Goal: Task Accomplishment & Management: Manage account settings

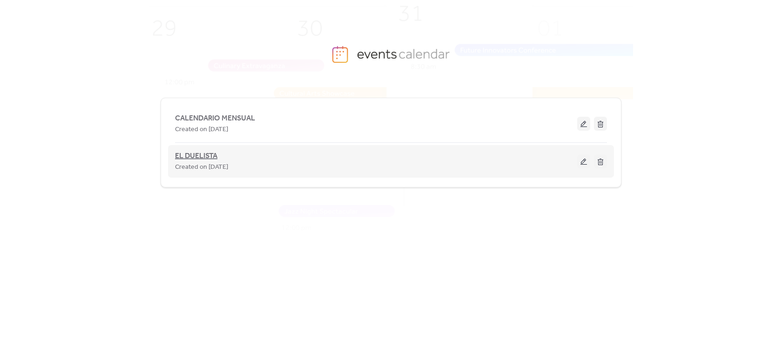
click at [195, 154] on span "EL DUELISTA" at bounding box center [196, 156] width 42 height 11
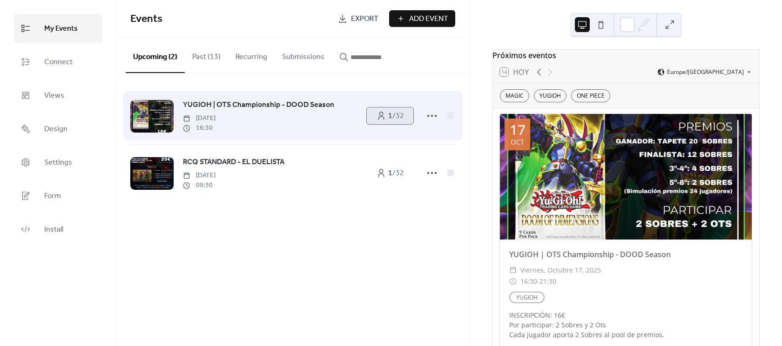
click at [384, 118] on icon at bounding box center [381, 115] width 9 height 9
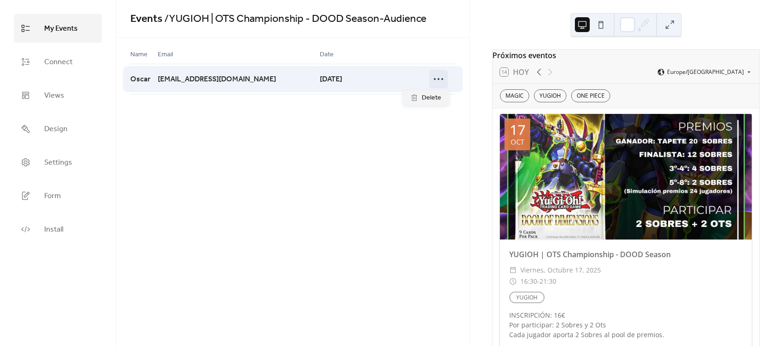
click at [442, 80] on icon at bounding box center [438, 79] width 15 height 15
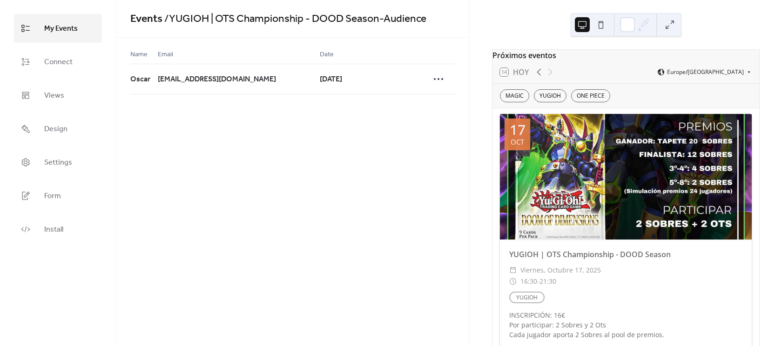
drag, startPoint x: 307, startPoint y: 119, endPoint x: 283, endPoint y: 88, distance: 39.8
click at [308, 119] on div "Events / YUGIOH | OTS Championship - DOOD Season - Audience Name Email Date Osc…" at bounding box center [292, 62] width 353 height 124
click at [65, 27] on span "My Events" at bounding box center [61, 28] width 34 height 15
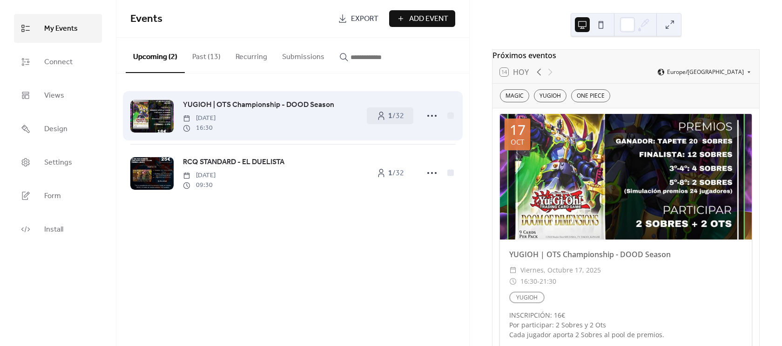
click at [286, 106] on span "YUGIOH | OTS Championship - DOOD Season" at bounding box center [258, 105] width 151 height 11
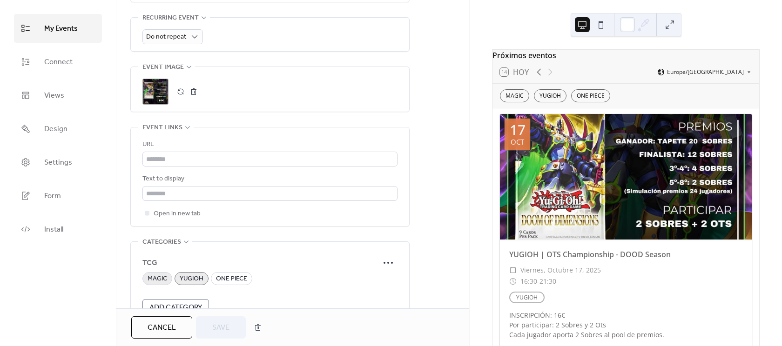
scroll to position [536, 0]
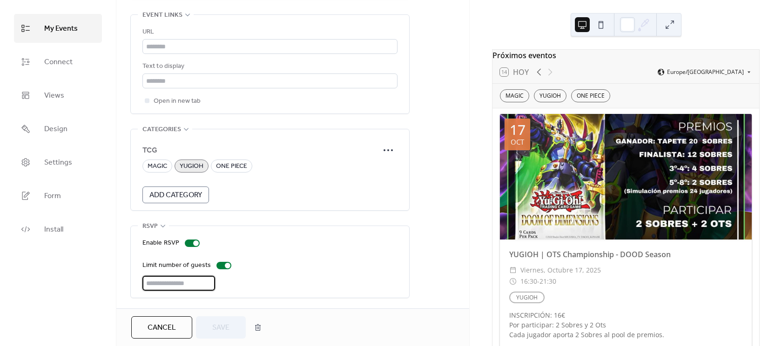
drag, startPoint x: 158, startPoint y: 283, endPoint x: 131, endPoint y: 281, distance: 27.5
click at [131, 281] on div "Enable RSVP Limit number of guests **" at bounding box center [270, 262] width 278 height 72
type input "**"
click at [218, 328] on span "Save" at bounding box center [220, 328] width 17 height 11
